Goal: Task Accomplishment & Management: Check status

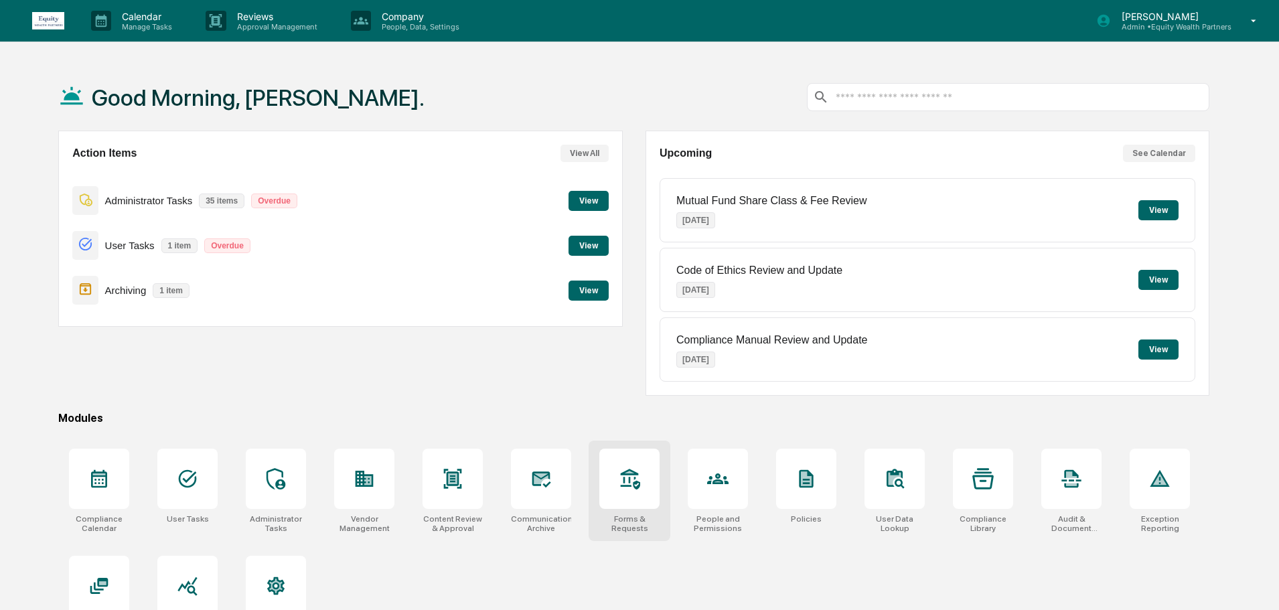
click at [626, 477] on icon at bounding box center [629, 478] width 21 height 21
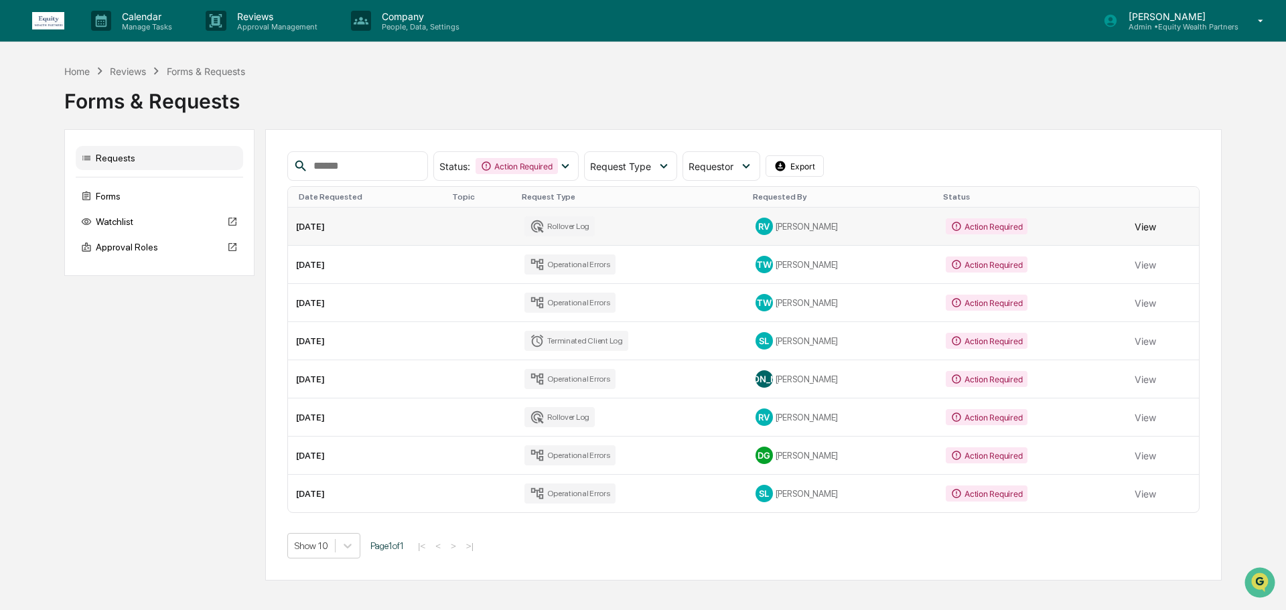
click at [1141, 224] on button "View" at bounding box center [1145, 226] width 21 height 27
